Goal: Task Accomplishment & Management: Use online tool/utility

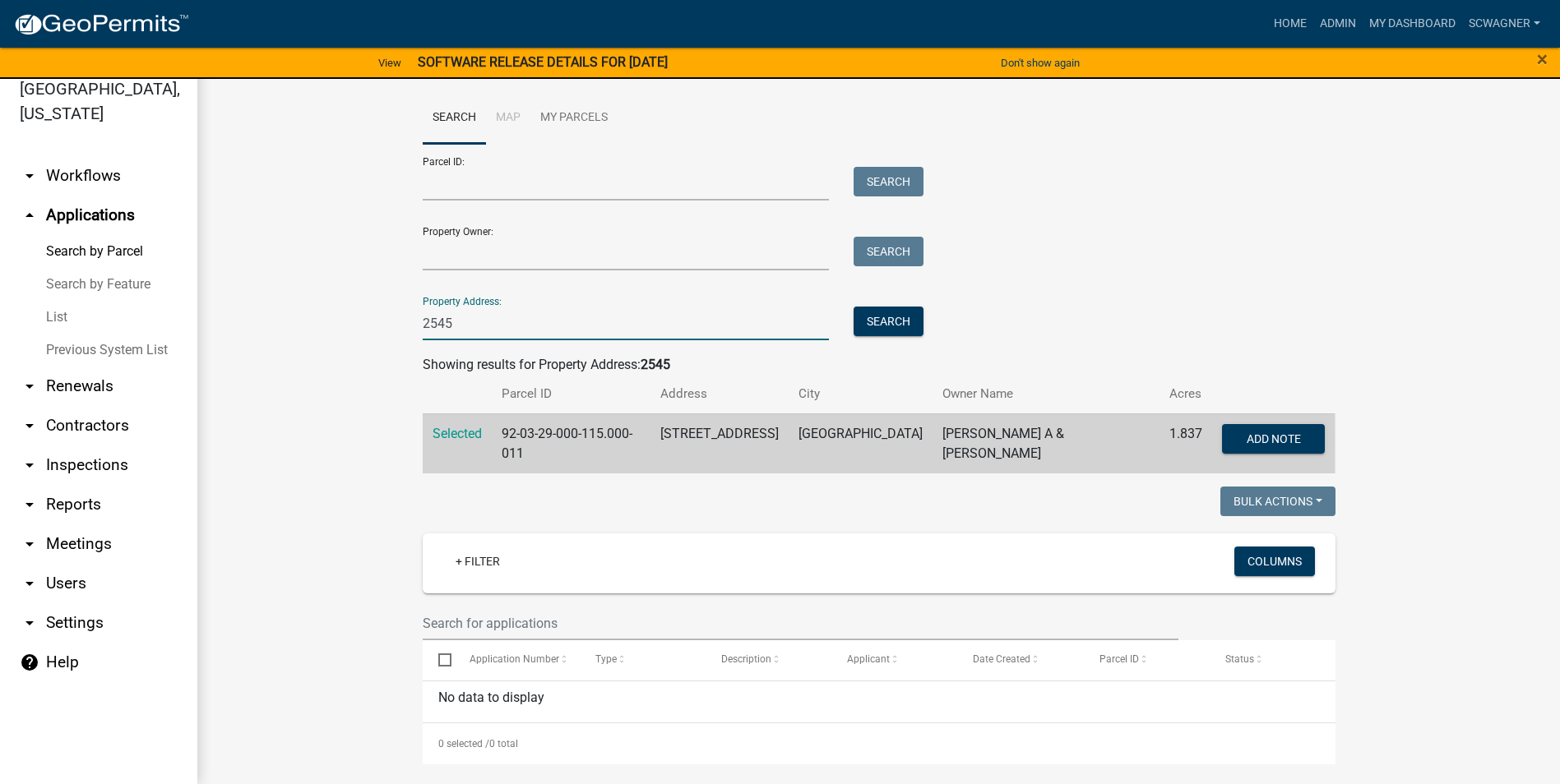
click at [454, 318] on input "2545" at bounding box center [626, 323] width 407 height 34
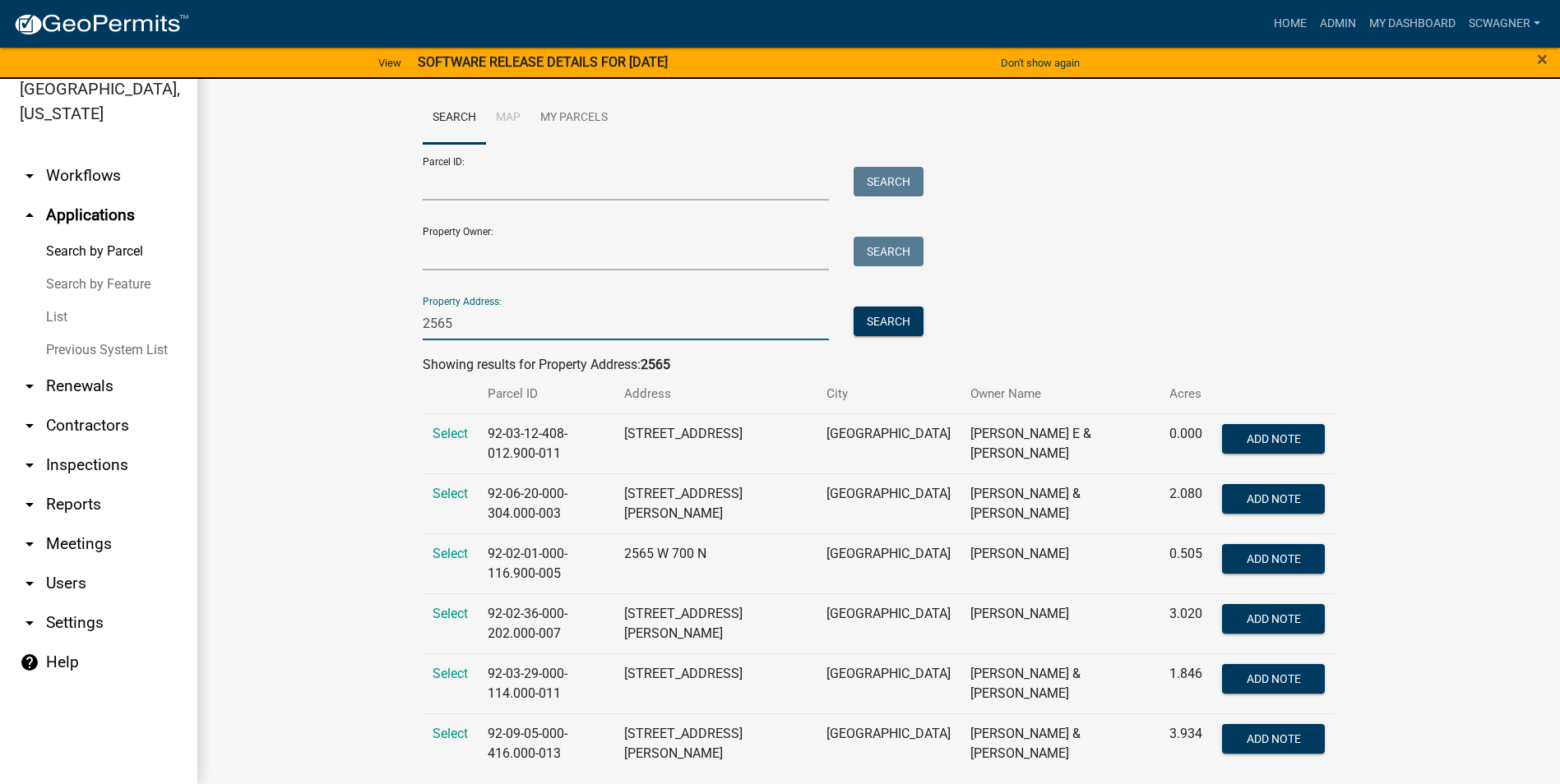
type input "2565"
click at [448, 666] on span "Select" at bounding box center [450, 673] width 36 height 16
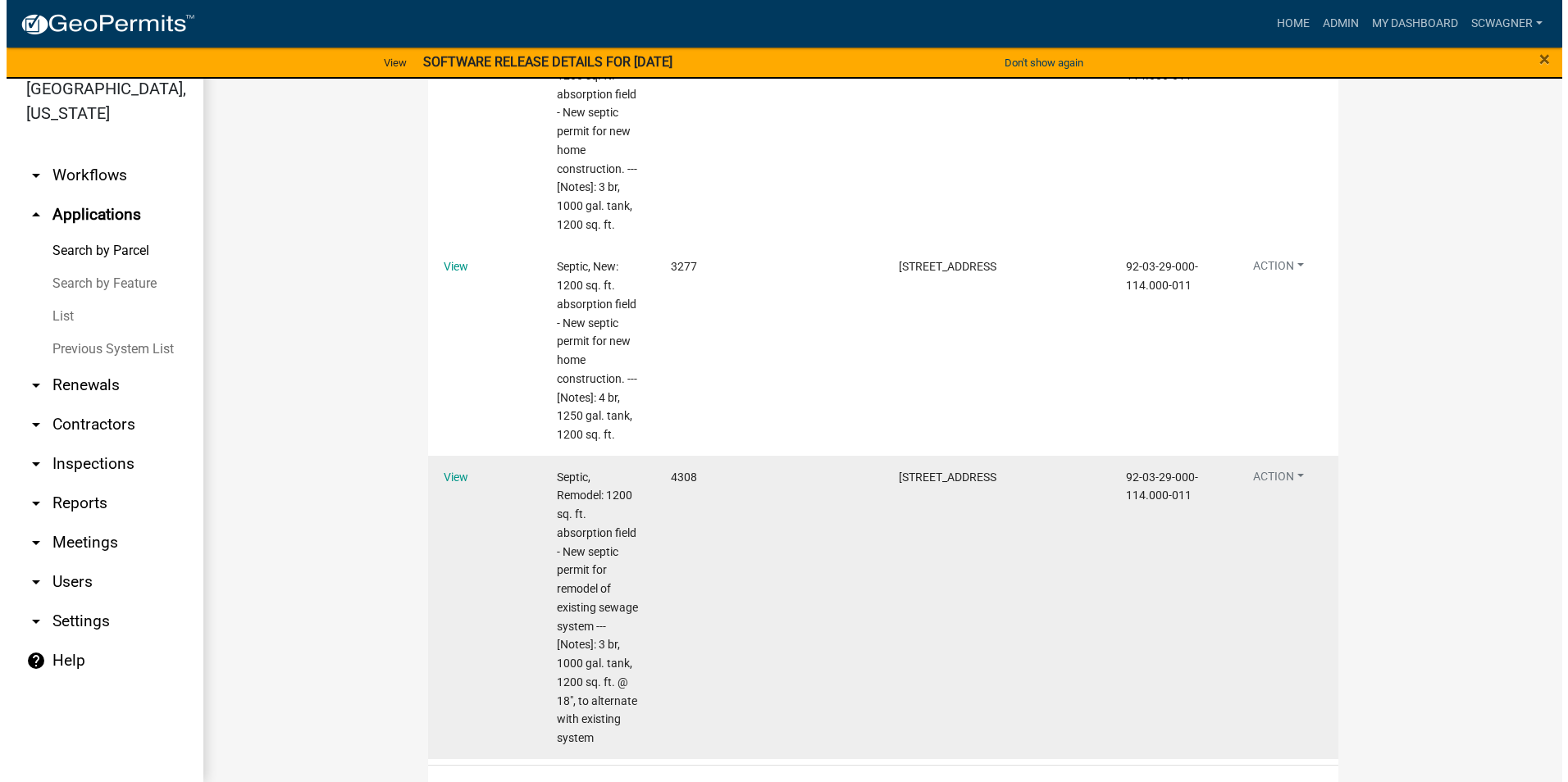
scroll to position [1086, 0]
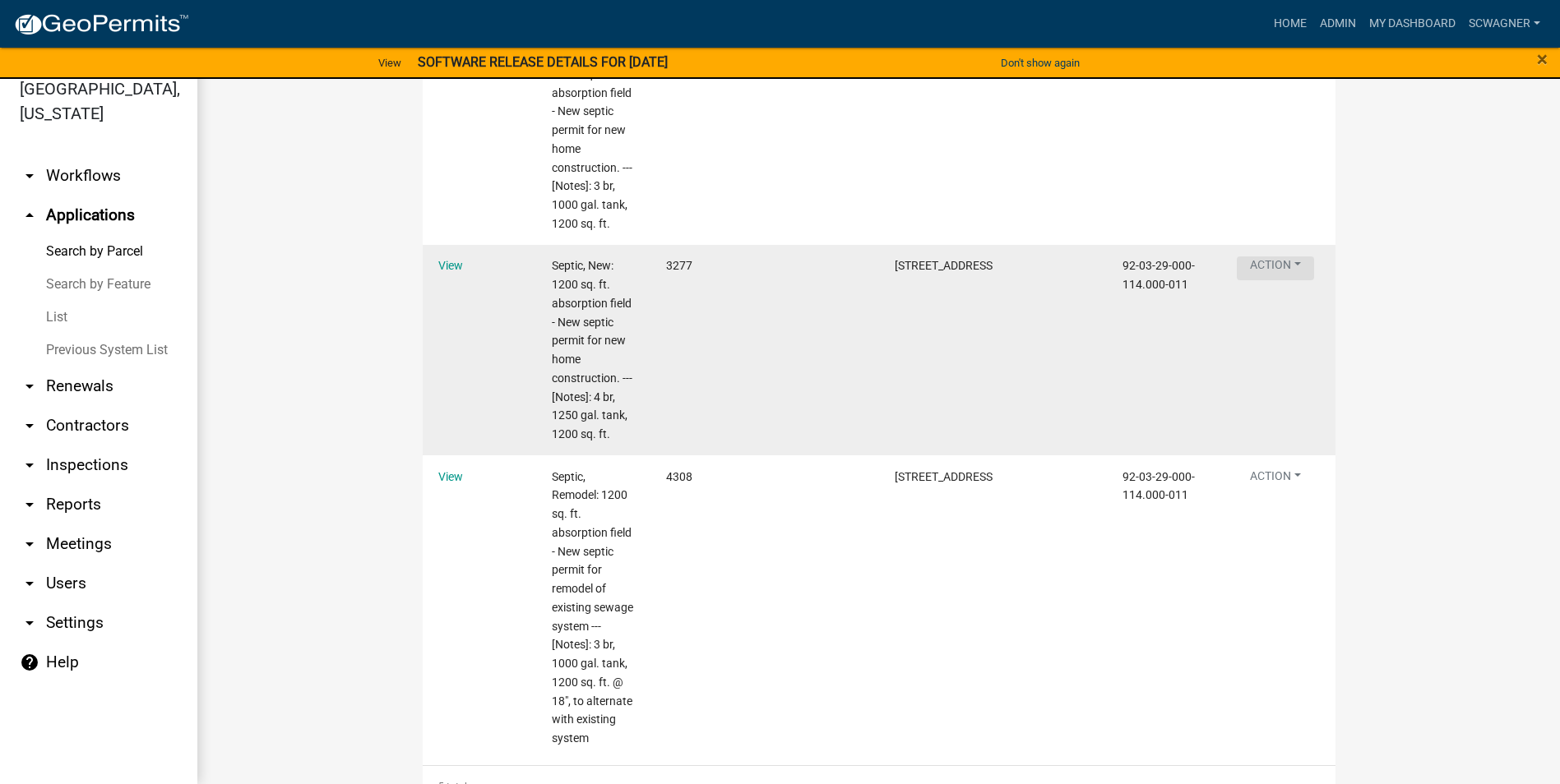
click at [1274, 260] on button "Action" at bounding box center [1274, 268] width 77 height 23
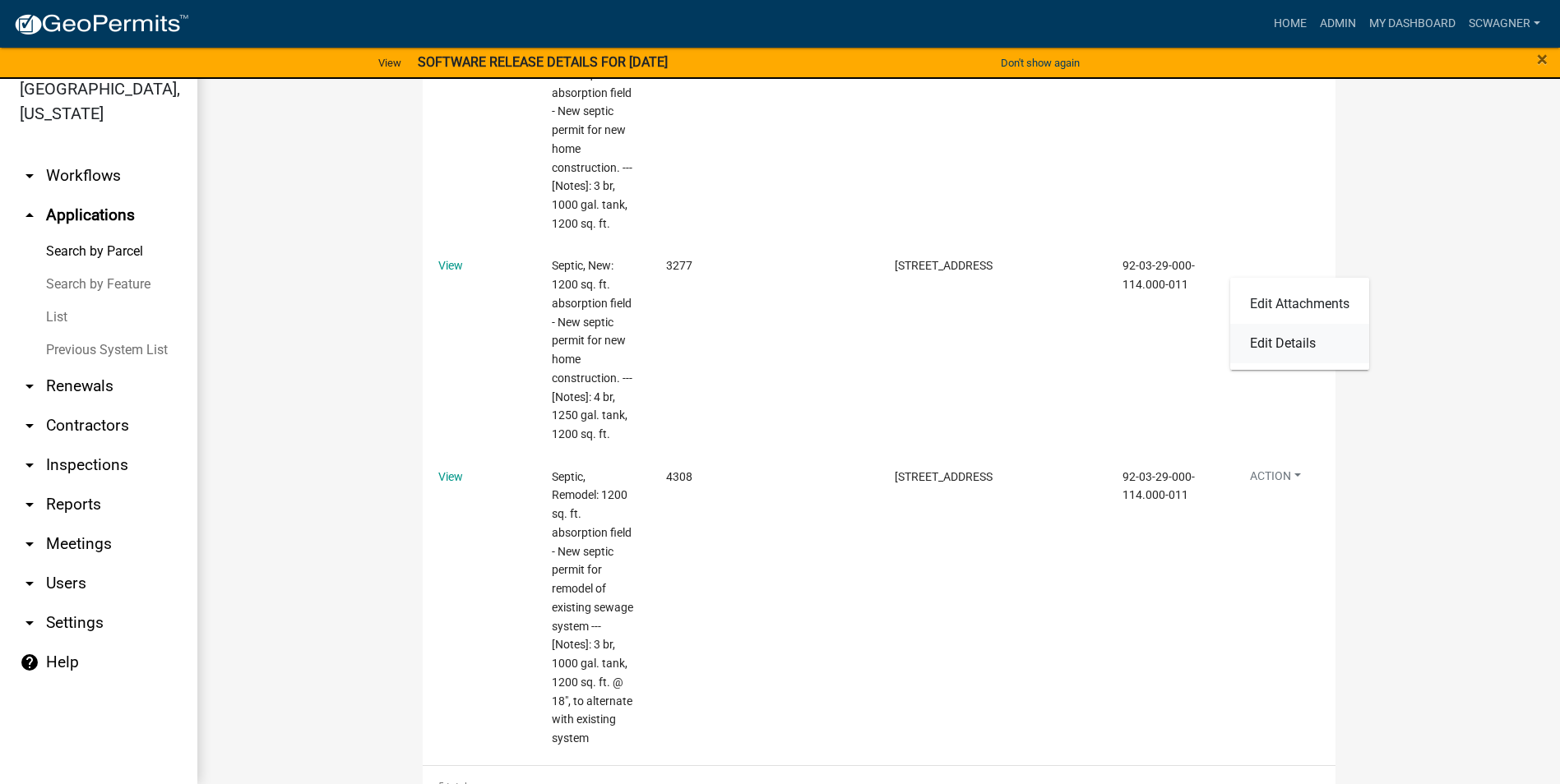
click at [1295, 339] on link "Edit Details" at bounding box center [1300, 343] width 139 height 39
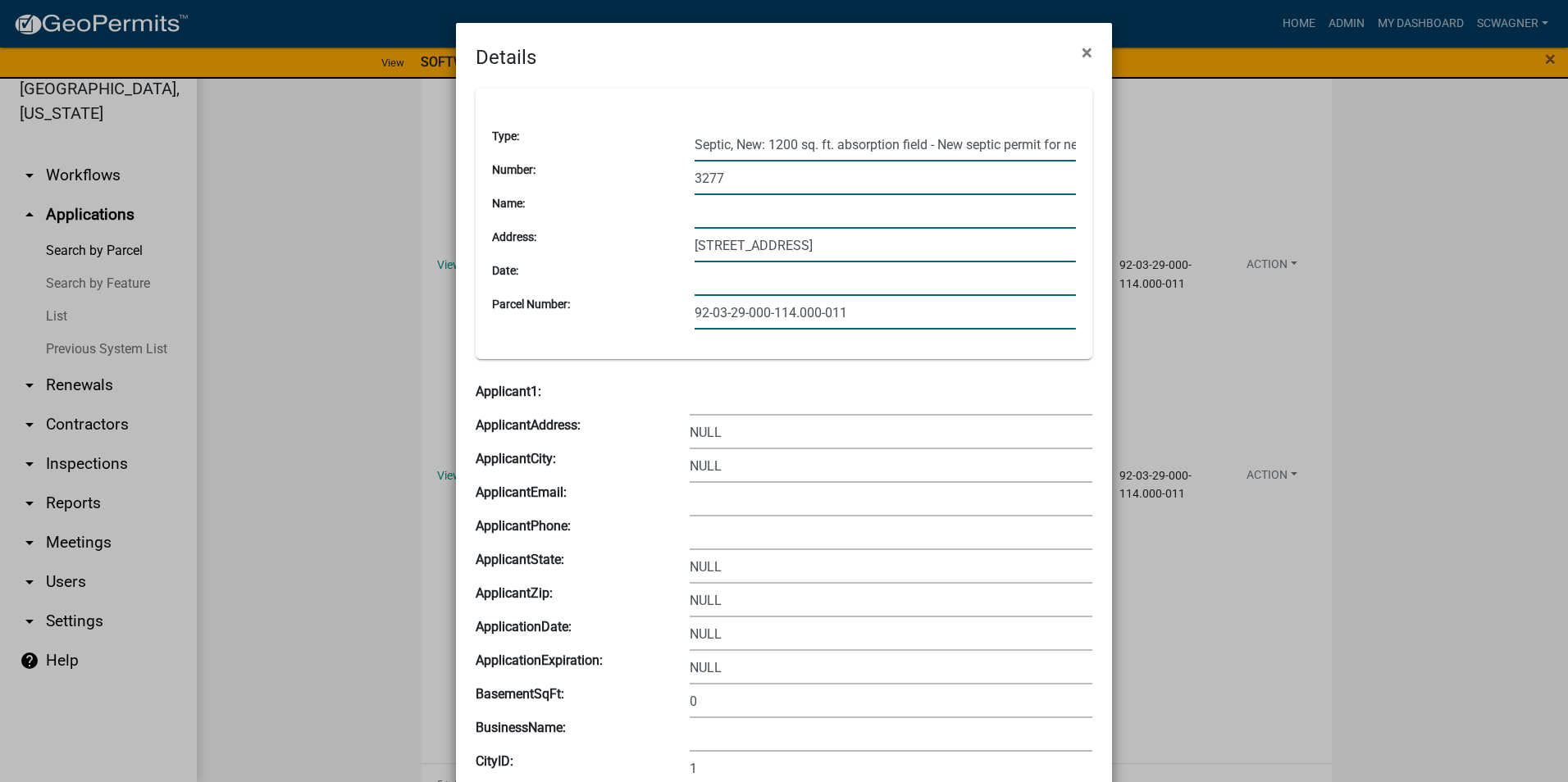
click at [708, 247] on input "[STREET_ADDRESS]" at bounding box center [885, 246] width 381 height 34
type input "[STREET_ADDRESS]"
click at [786, 314] on input "92-03-29-000-114.000-011" at bounding box center [885, 312] width 381 height 34
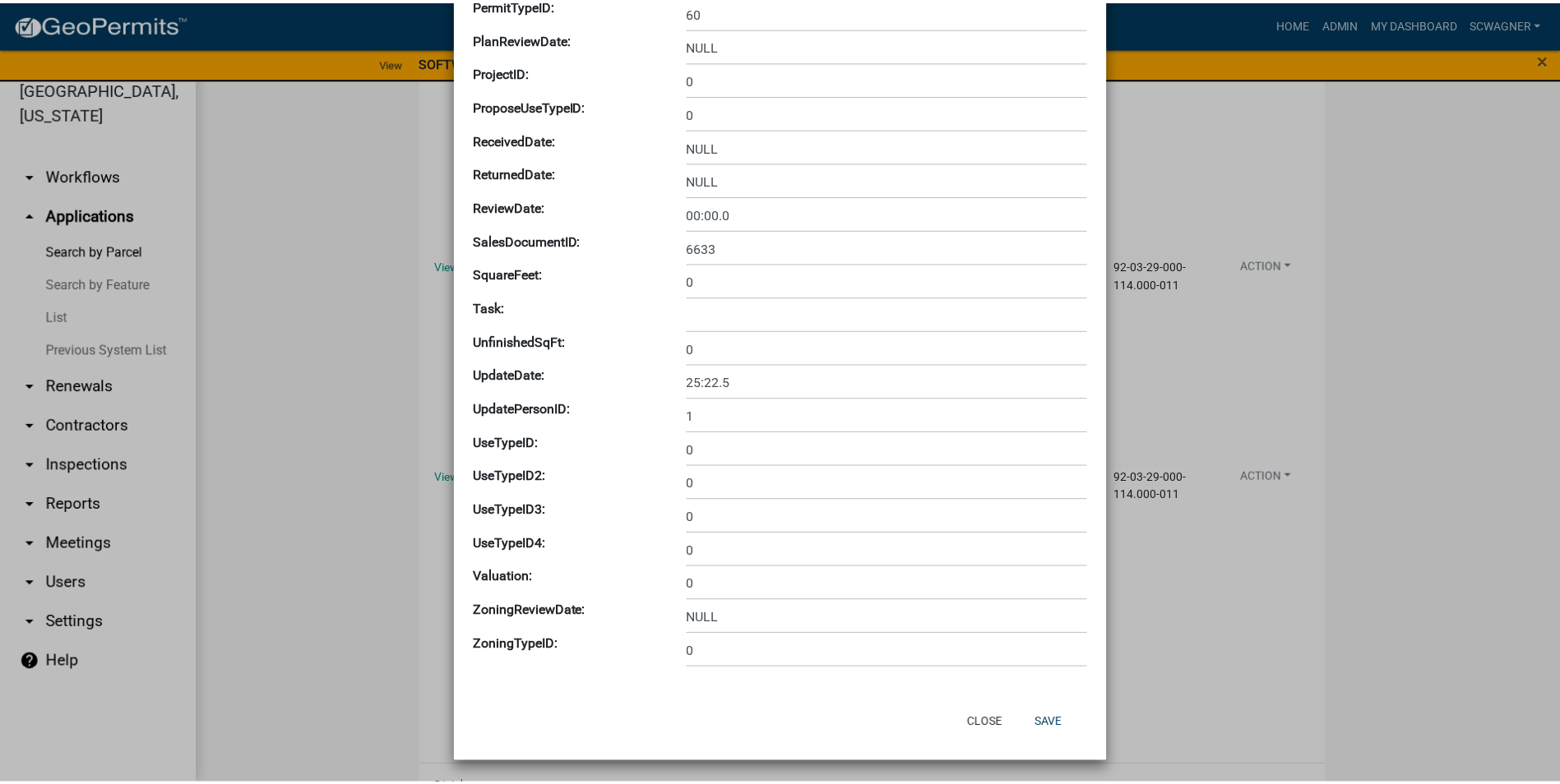
scroll to position [2310, 0]
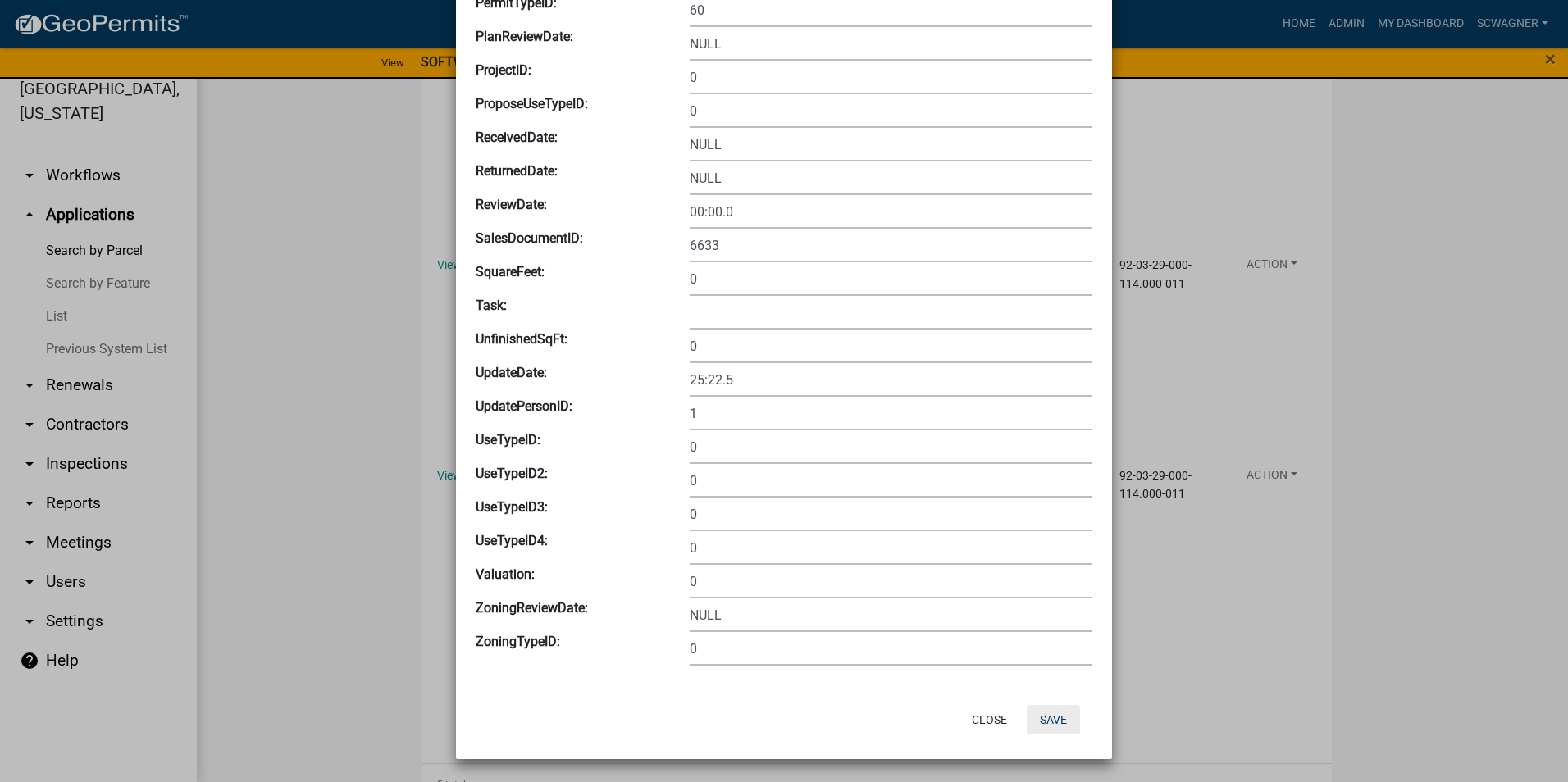
type input "92-03-29-000-115.000-011"
click at [1044, 724] on button "Save" at bounding box center [1052, 720] width 53 height 30
